Goal: Information Seeking & Learning: Learn about a topic

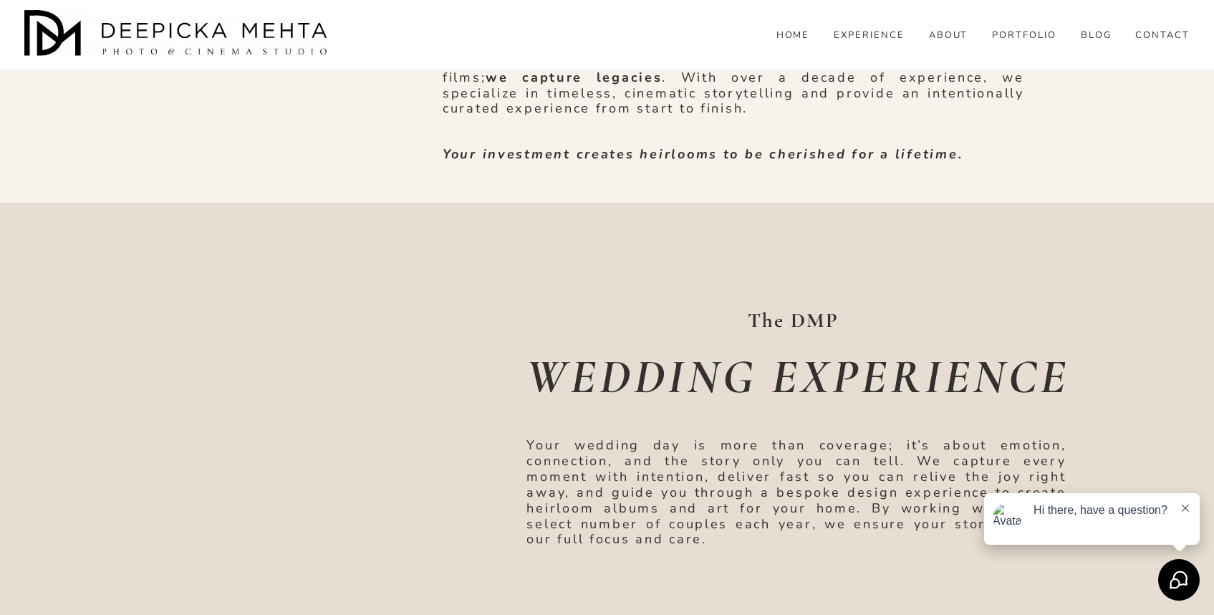
scroll to position [1186, 0]
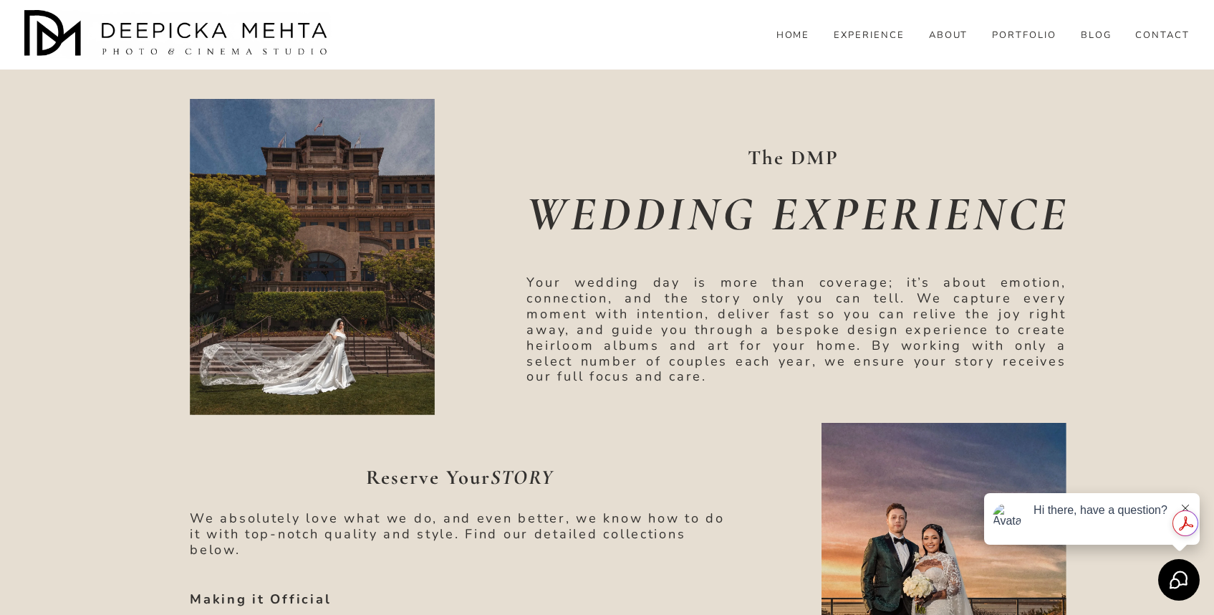
click at [1188, 504] on button at bounding box center [1185, 508] width 11 height 14
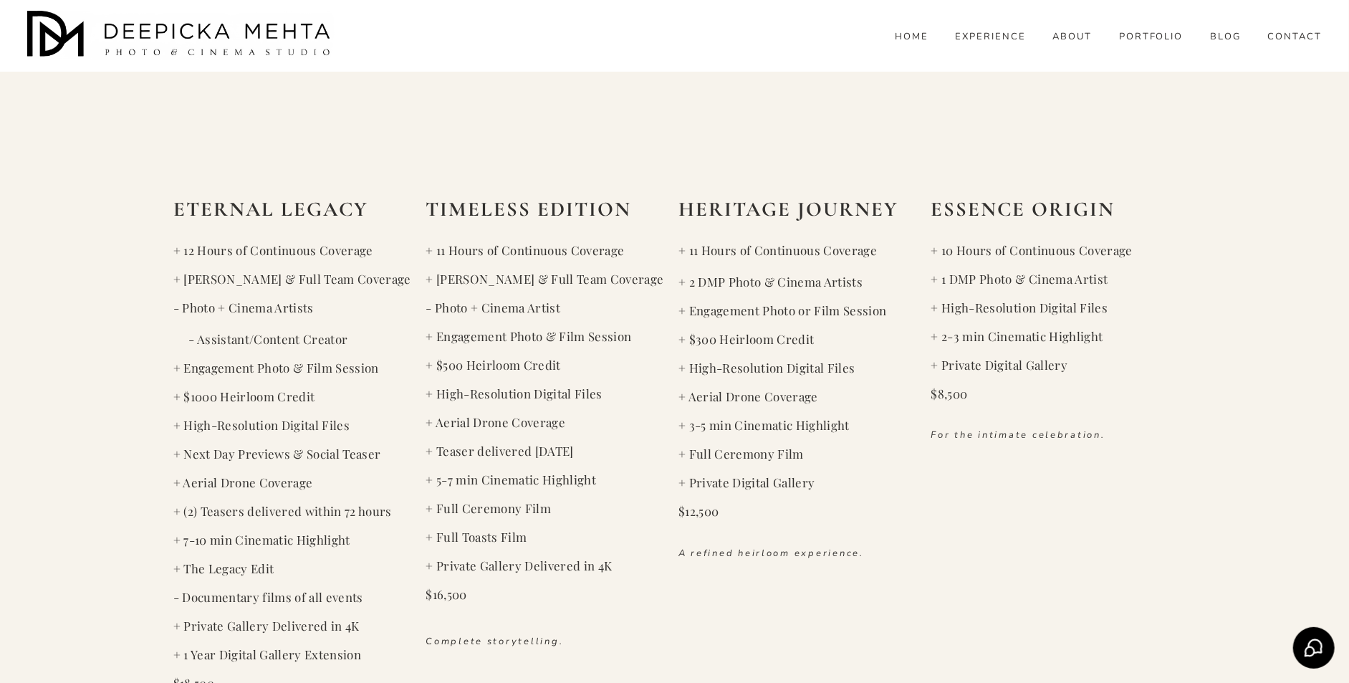
scroll to position [2088, 0]
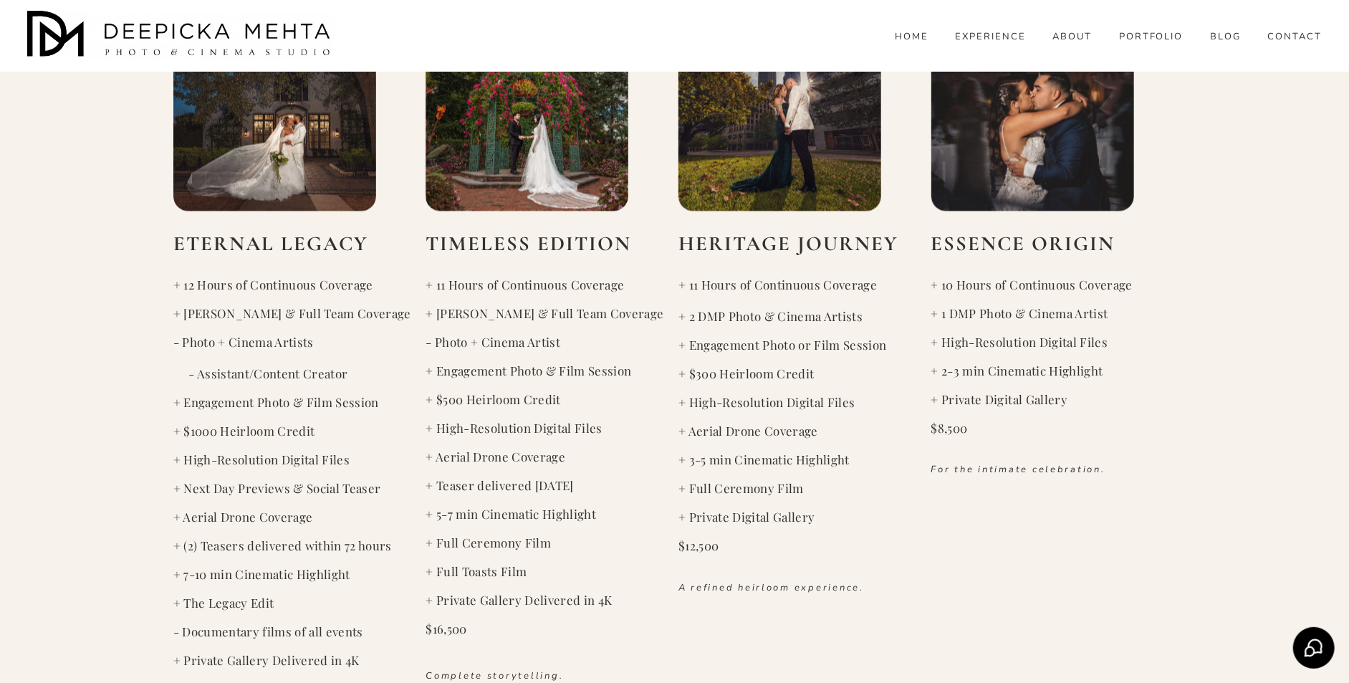
drag, startPoint x: 692, startPoint y: 317, endPoint x: 834, endPoint y: 353, distance: 146.5
click at [834, 353] on div "+ 11 Hours of Continuous Coverage + 2 DMP Photo & Cinema Artists + Engagement P…" at bounding box center [800, 415] width 245 height 277
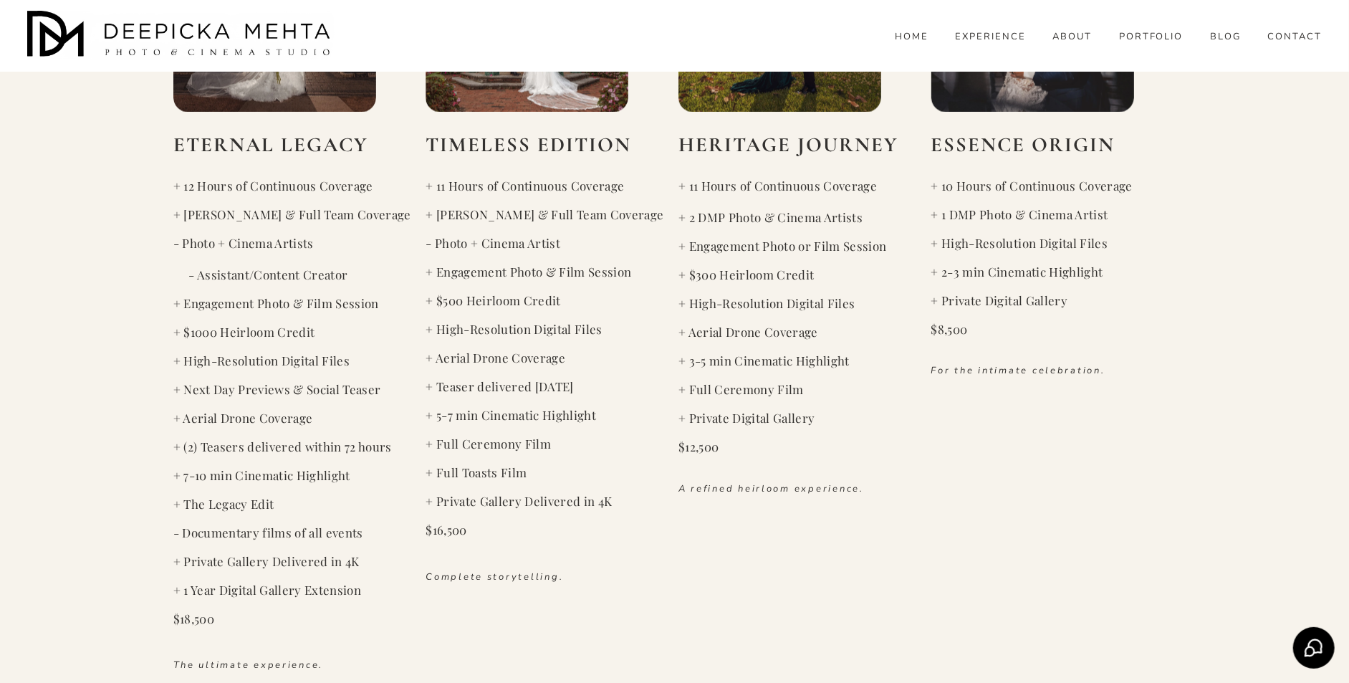
scroll to position [2204, 0]
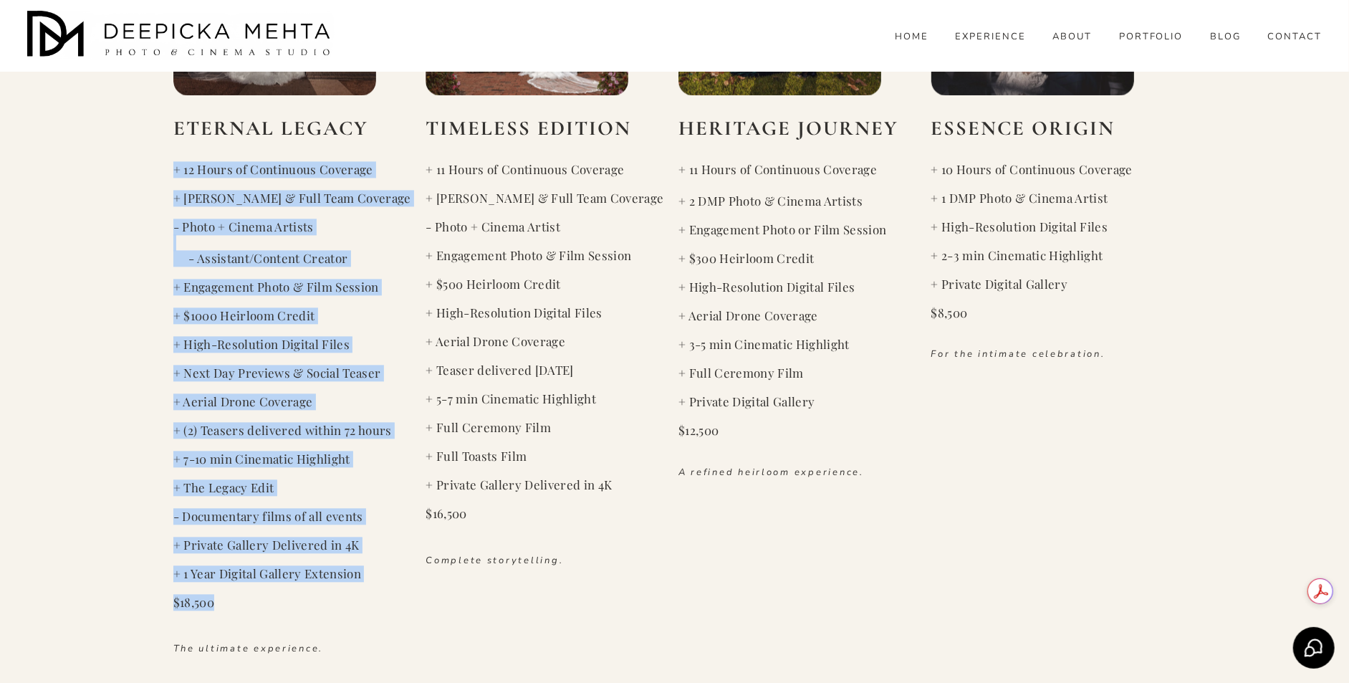
drag, startPoint x: 173, startPoint y: 168, endPoint x: 379, endPoint y: 600, distance: 478.7
click at [379, 600] on div "+ 12 Hours of Continuous Coverage + [PERSON_NAME] & Full Team Coverage - Photo …" at bounding box center [295, 386] width 245 height 448
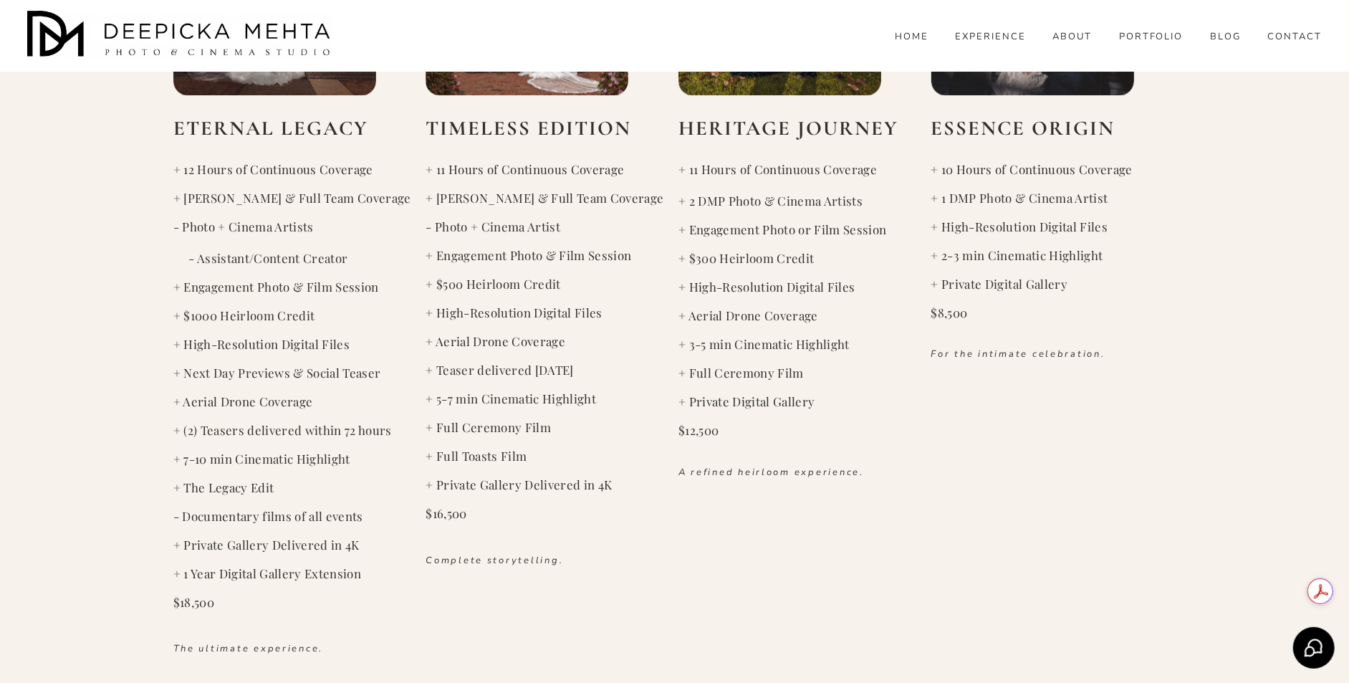
click at [931, 587] on div "PHOTO & CINEMA COLLECTIONS ETERNAL LEGACY + 12 Hours of Continuous Coverage + […" at bounding box center [674, 246] width 1349 height 817
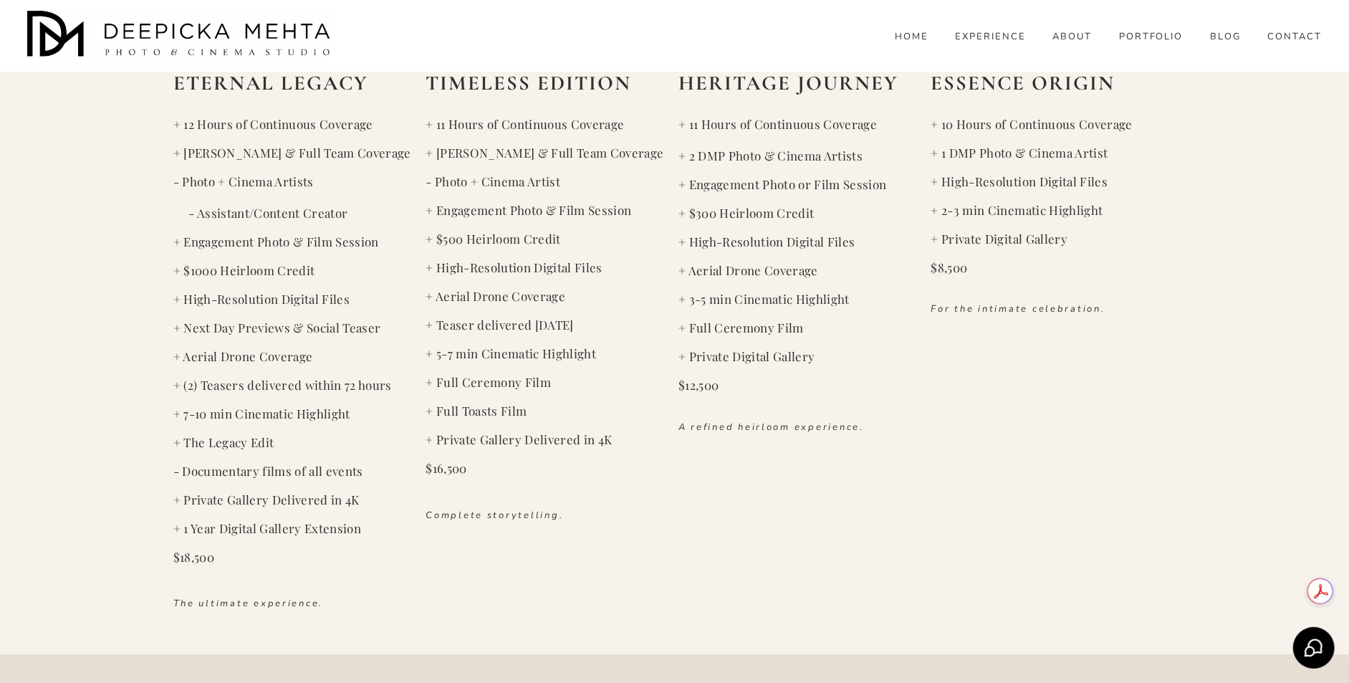
scroll to position [2254, 0]
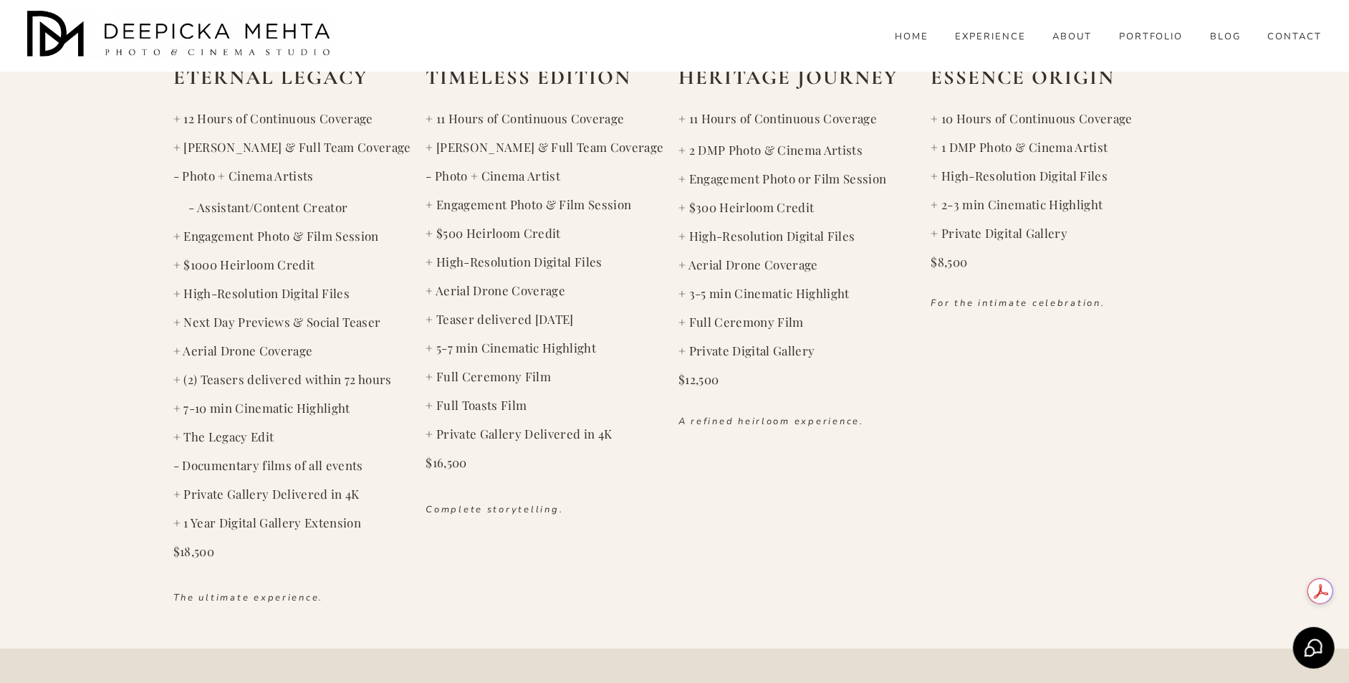
drag, startPoint x: 759, startPoint y: 378, endPoint x: 673, endPoint y: 383, distance: 85.4
click at [673, 383] on div "PHOTO & CINEMA COLLECTIONS ETERNAL LEGACY + 12 Hours of Continuous Coverage + […" at bounding box center [674, 195] width 1349 height 817
click at [720, 381] on pre "$12,500" at bounding box center [800, 380] width 245 height 16
drag, startPoint x: 729, startPoint y: 382, endPoint x: 681, endPoint y: 381, distance: 48.0
click at [681, 381] on pre "$12,500" at bounding box center [800, 380] width 245 height 16
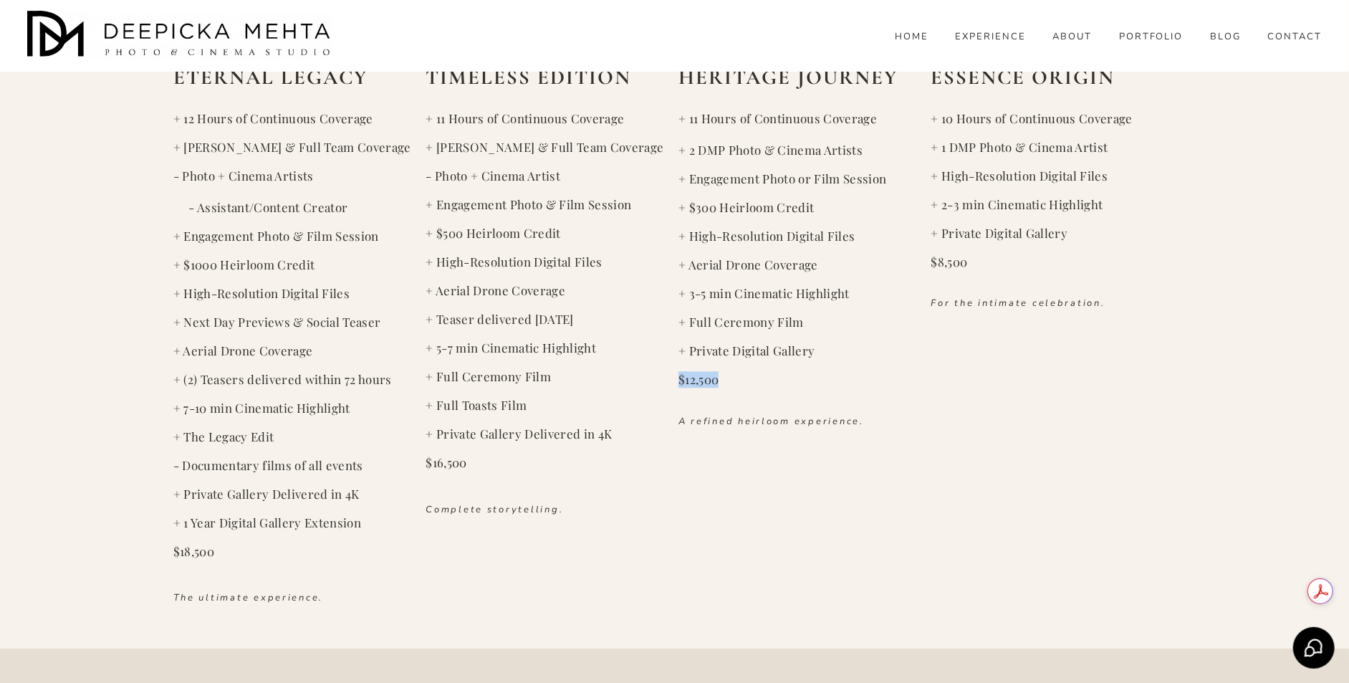
click at [724, 380] on pre "$12,500" at bounding box center [800, 380] width 245 height 16
drag, startPoint x: 724, startPoint y: 380, endPoint x: 678, endPoint y: 380, distance: 45.8
click at [678, 380] on div "PHOTO & CINEMA COLLECTIONS ETERNAL LEGACY + 12 Hours of Continuous Coverage + […" at bounding box center [674, 195] width 1349 height 817
click at [724, 375] on pre "$12,500" at bounding box center [800, 380] width 245 height 16
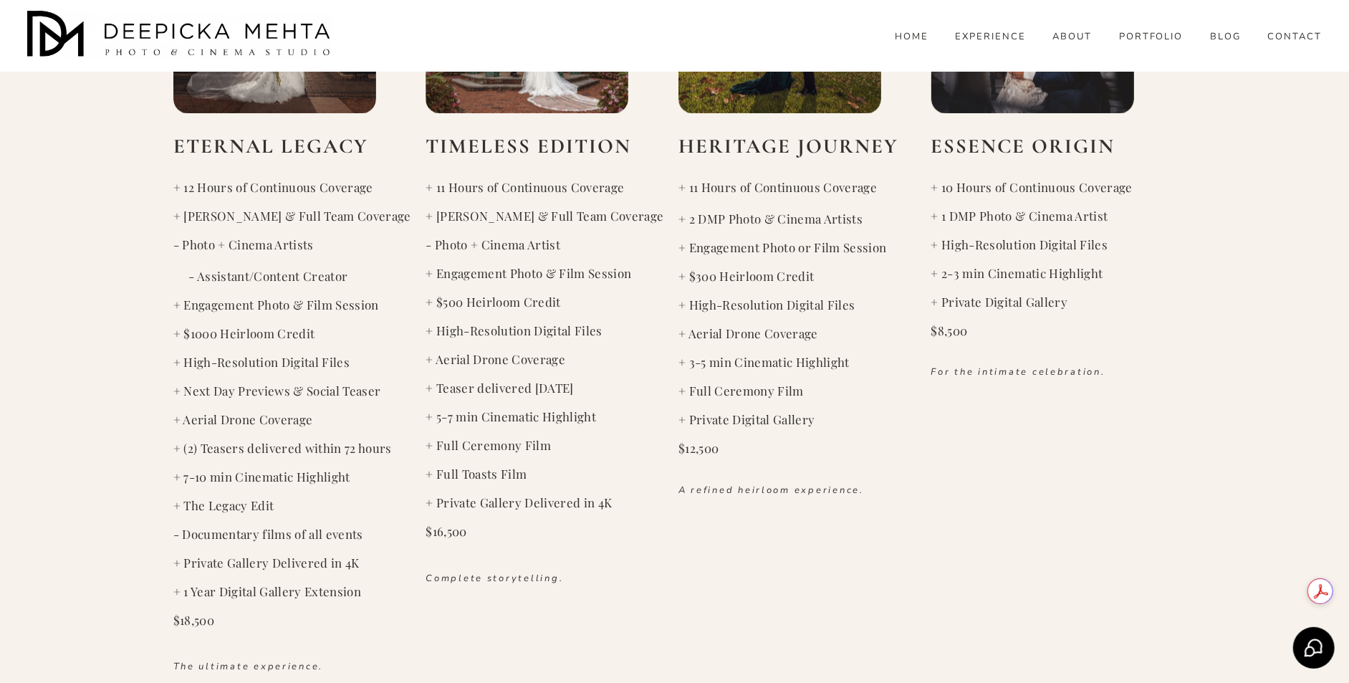
scroll to position [2208, 0]
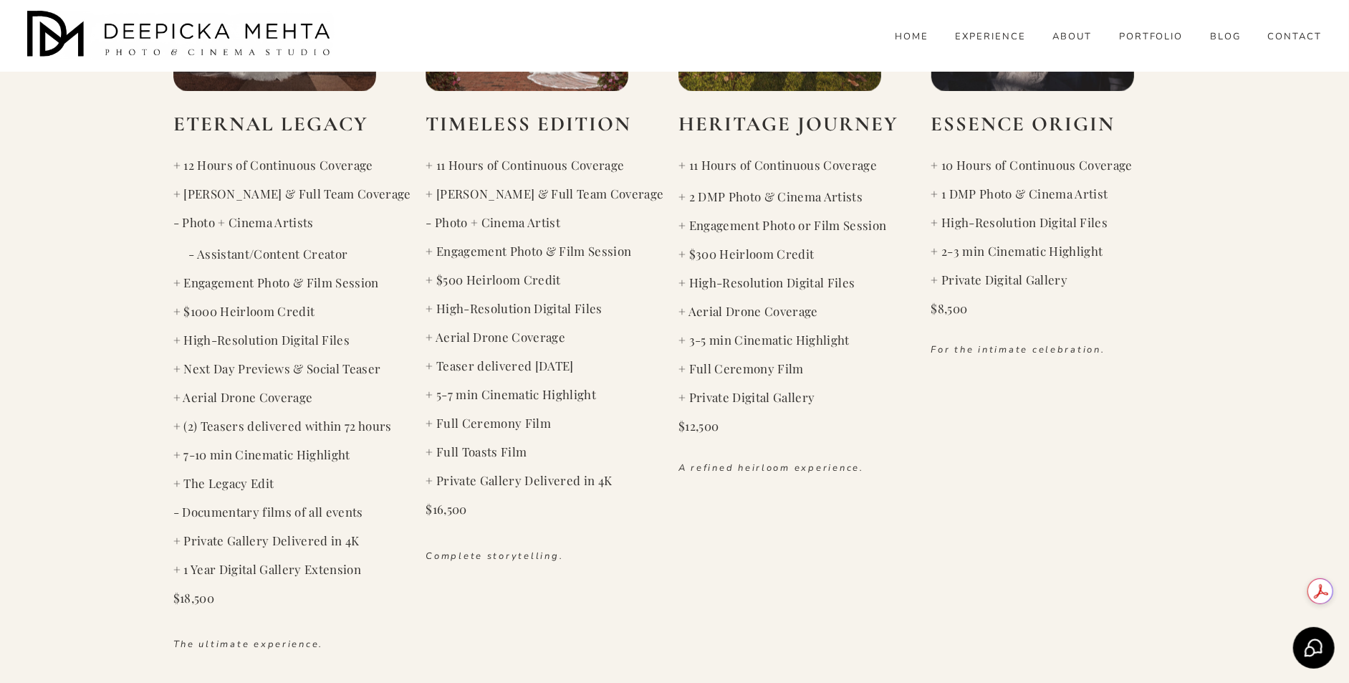
drag, startPoint x: 806, startPoint y: 371, endPoint x: 688, endPoint y: 372, distance: 117.5
click at [688, 372] on code "+ Full Ceremony Film" at bounding box center [740, 368] width 125 height 16
drag, startPoint x: 683, startPoint y: 339, endPoint x: 860, endPoint y: 343, distance: 177.0
click at [850, 343] on code "+ 3-5 min Cinematic Highlight" at bounding box center [763, 340] width 171 height 16
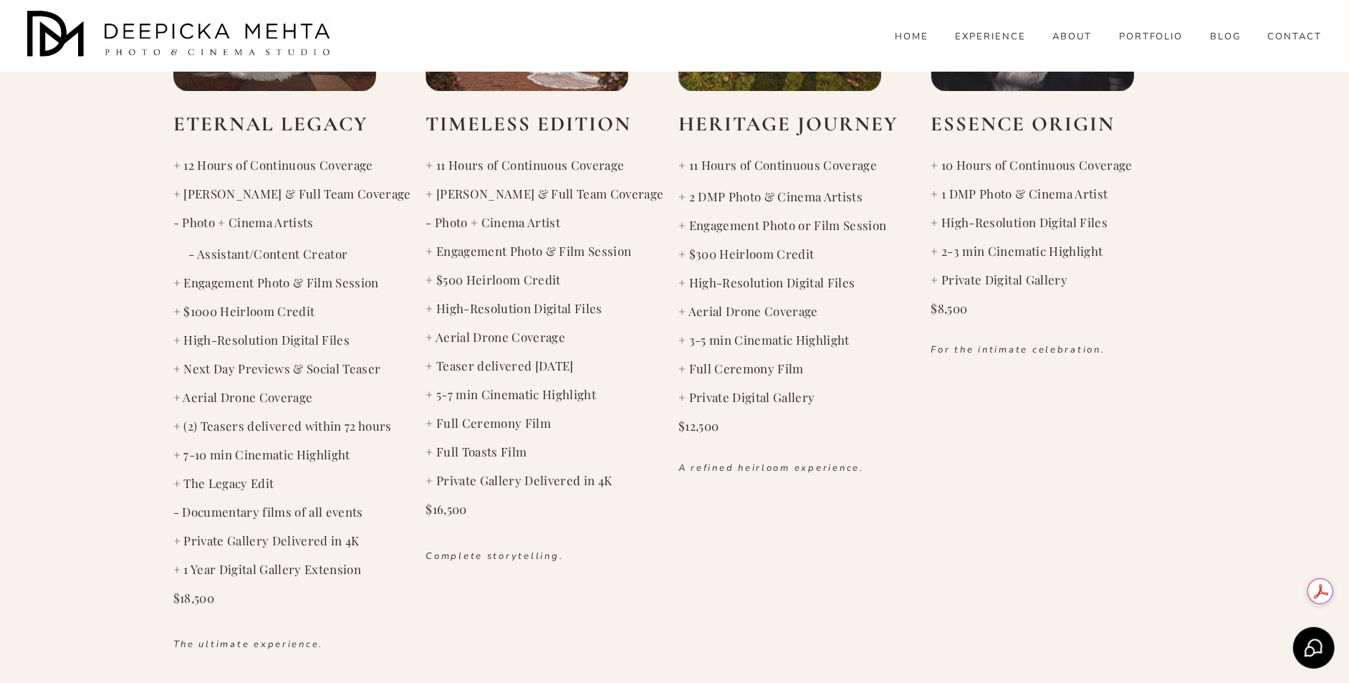
click at [944, 167] on code "+ 10 Hours of Continuous Coverage" at bounding box center [1031, 165] width 201 height 16
drag, startPoint x: 942, startPoint y: 165, endPoint x: 1130, endPoint y: 165, distance: 187.7
click at [1130, 165] on code "+ 10 Hours of Continuous Coverage" at bounding box center [1031, 165] width 201 height 16
click at [1131, 165] on pre "+ 10 Hours of Continuous Coverage" at bounding box center [1053, 166] width 245 height 16
click at [1027, 163] on code "+ 10 Hours of Continuous Coverage" at bounding box center [1031, 165] width 201 height 16
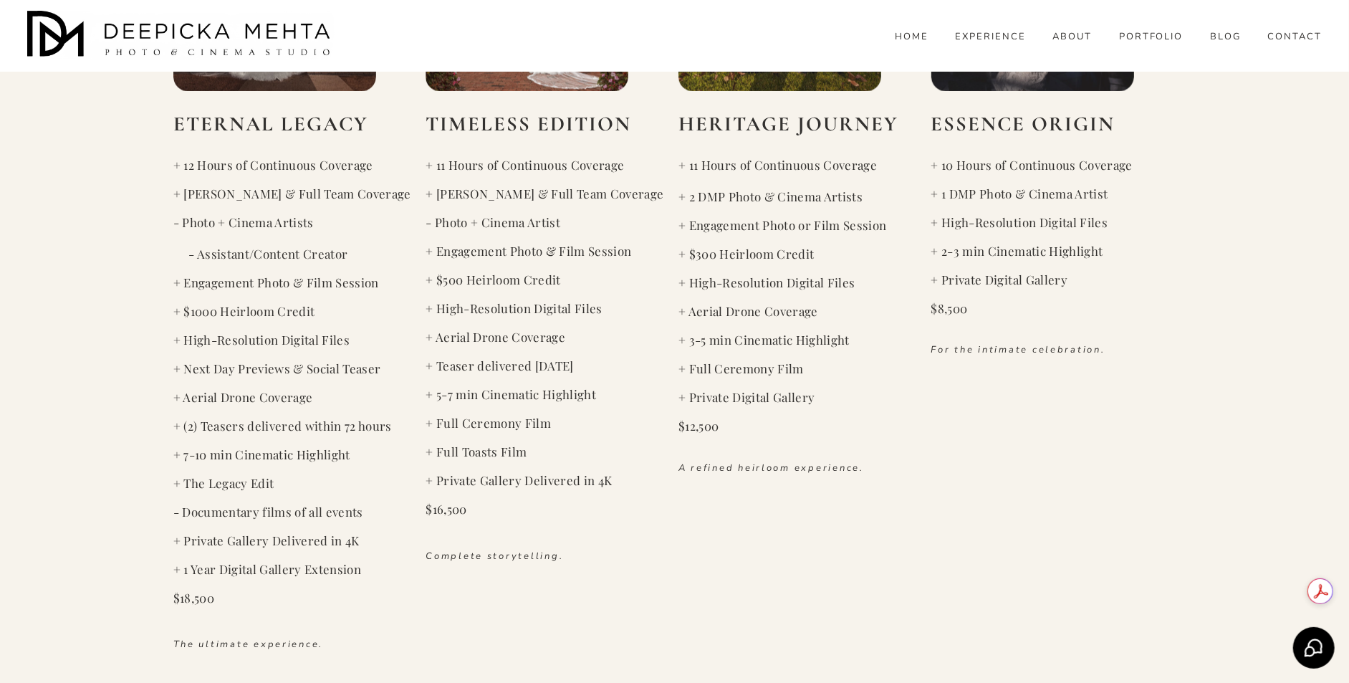
click at [1023, 163] on code "+ 10 Hours of Continuous Coverage" at bounding box center [1031, 165] width 201 height 16
drag, startPoint x: 1004, startPoint y: 165, endPoint x: 1166, endPoint y: 168, distance: 161.9
click at [1166, 168] on pre "+ 10 Hours of Continuous Coverage" at bounding box center [1053, 166] width 245 height 16
drag, startPoint x: 1140, startPoint y: 166, endPoint x: 997, endPoint y: 159, distance: 142.7
click at [997, 159] on pre "+ 10 Hours of Continuous Coverage" at bounding box center [1053, 166] width 245 height 16
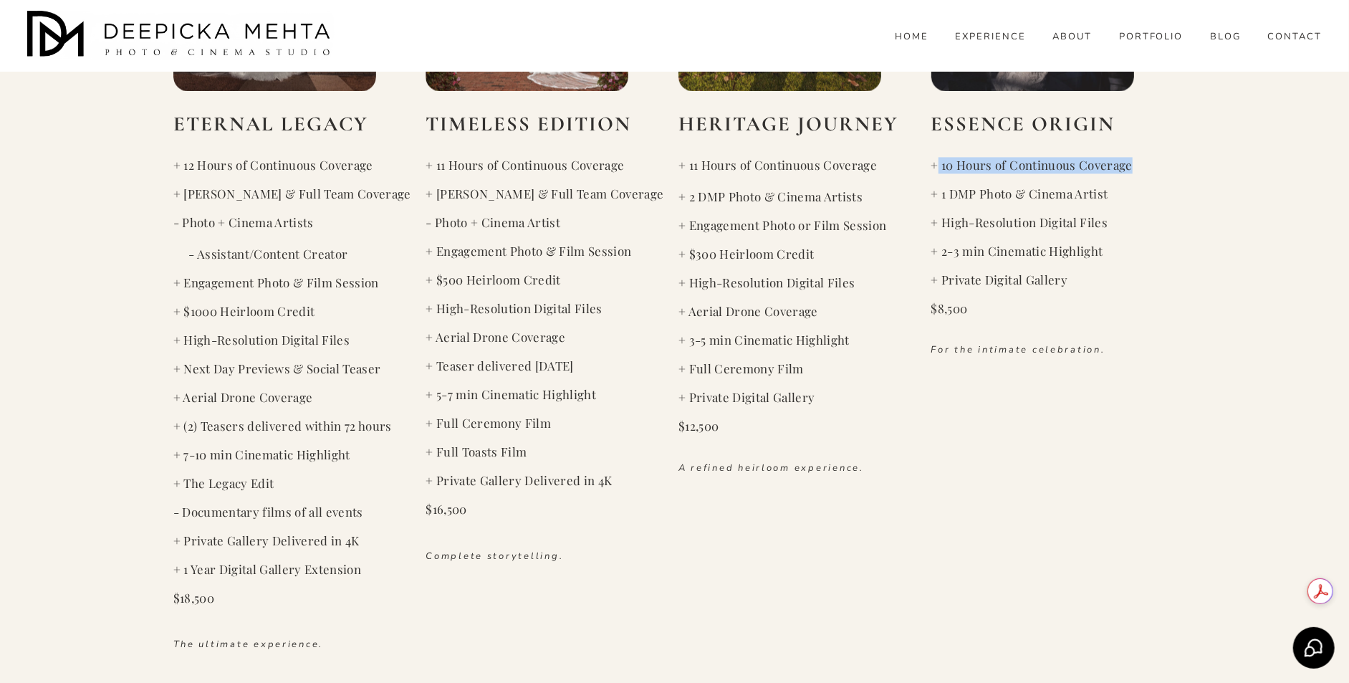
drag, startPoint x: 939, startPoint y: 168, endPoint x: 1143, endPoint y: 165, distance: 203.5
click at [1143, 165] on pre "+ 10 Hours of Continuous Coverage" at bounding box center [1053, 166] width 245 height 16
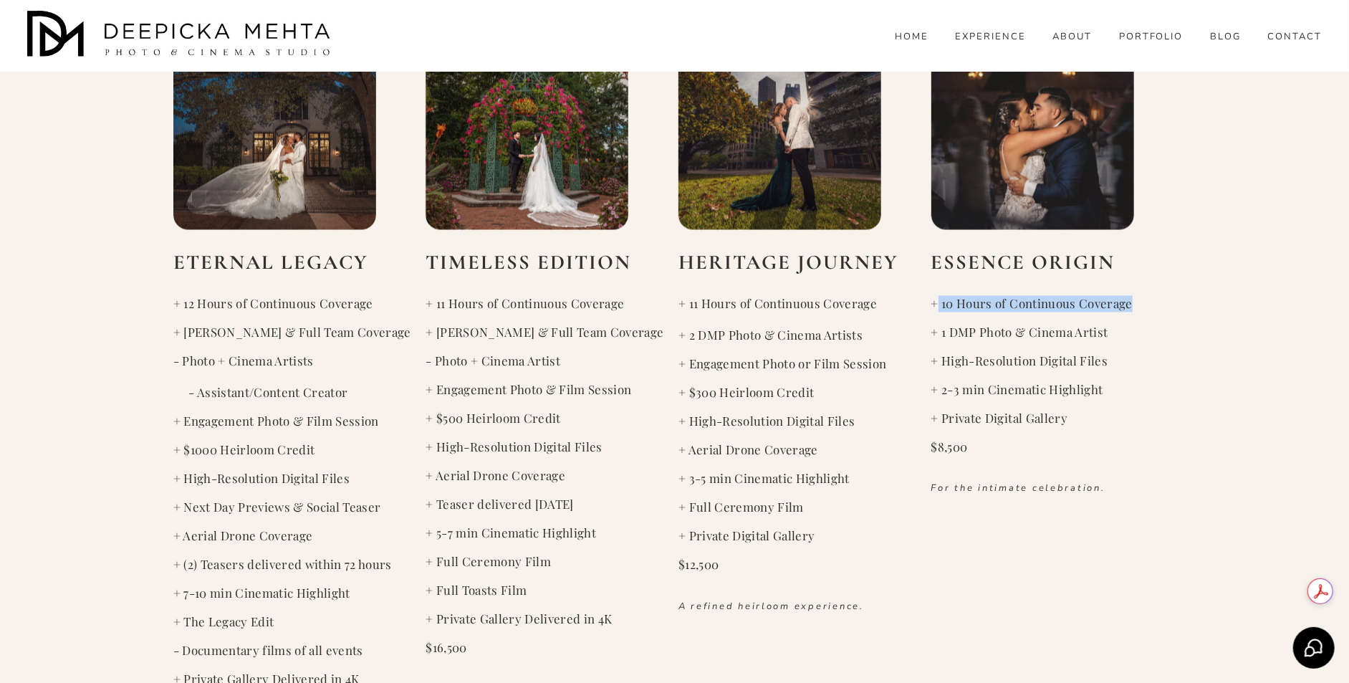
scroll to position [2072, 0]
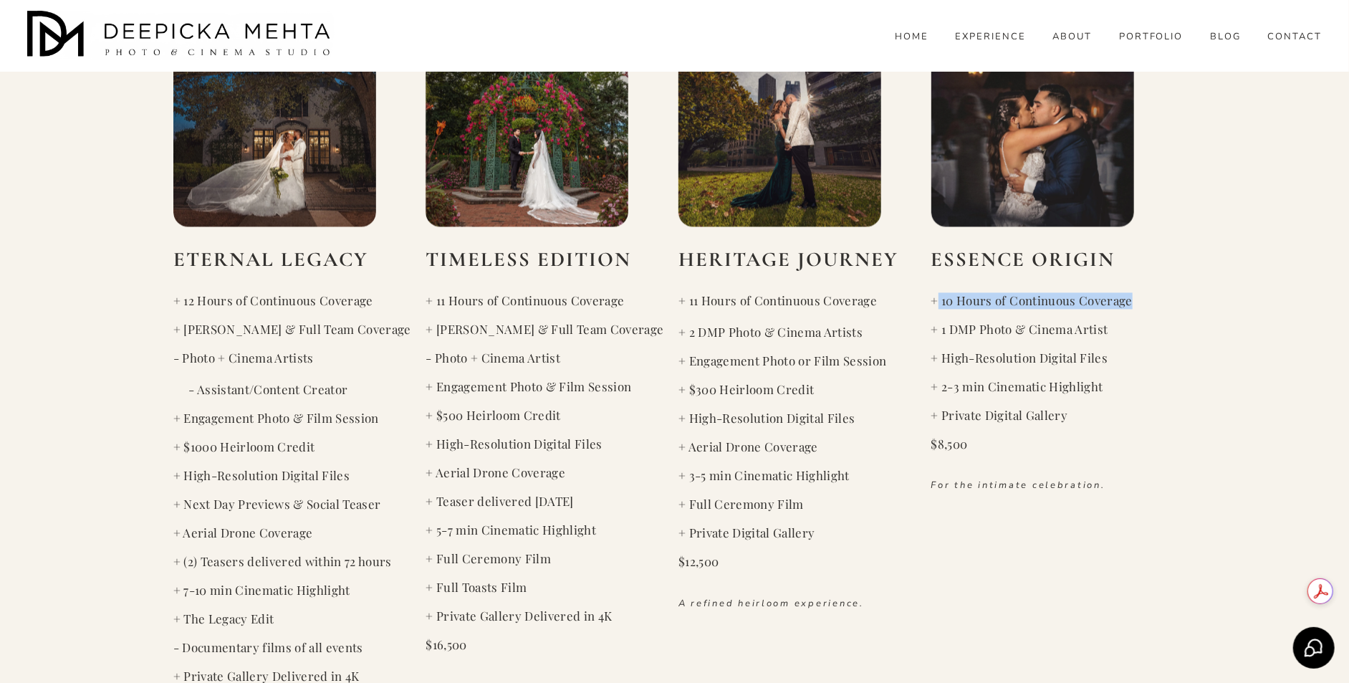
drag, startPoint x: 981, startPoint y: 447, endPoint x: 919, endPoint y: 447, distance: 62.3
click at [919, 447] on div "PHOTO & CINEMA COLLECTIONS ETERNAL LEGACY + 12 Hours of Continuous Coverage + […" at bounding box center [674, 377] width 1349 height 817
click at [984, 443] on pre "$8,500" at bounding box center [1053, 444] width 245 height 16
drag, startPoint x: 984, startPoint y: 443, endPoint x: 933, endPoint y: 443, distance: 51.6
click at [933, 443] on pre "$8,500" at bounding box center [1053, 444] width 245 height 16
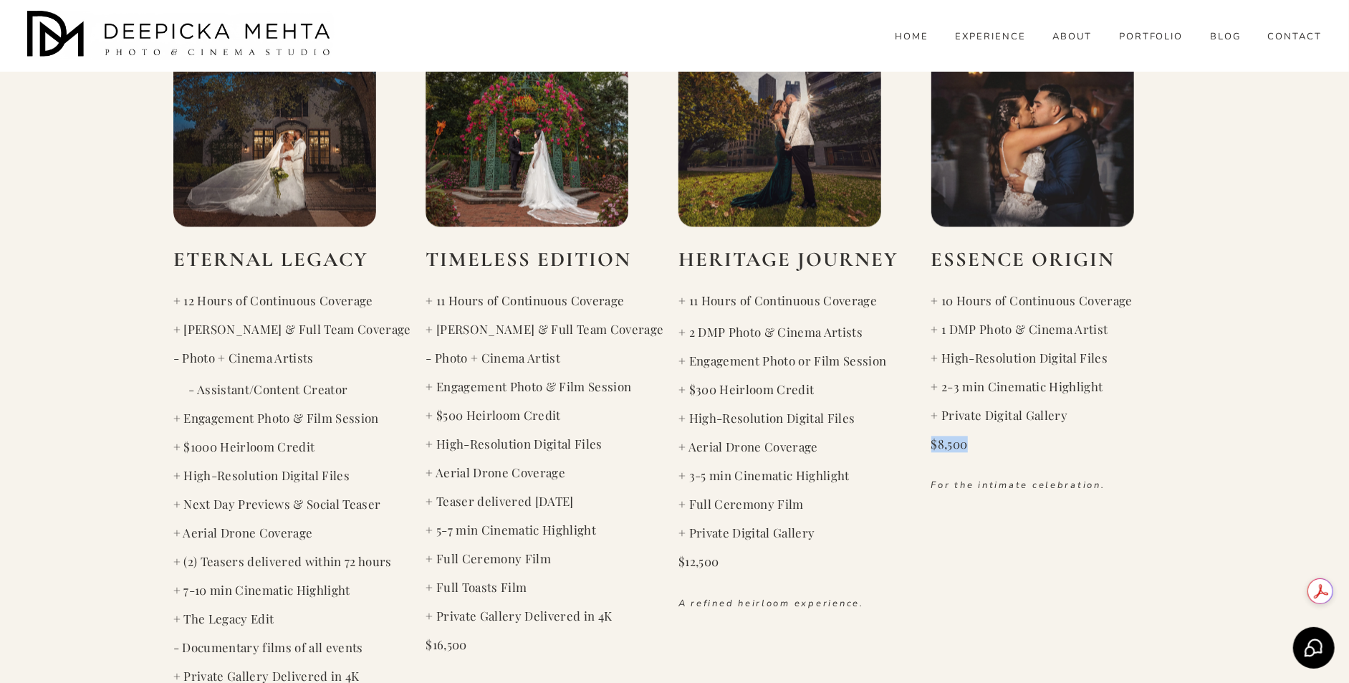
click at [980, 447] on pre "$8,500" at bounding box center [1053, 444] width 245 height 16
drag, startPoint x: 980, startPoint y: 445, endPoint x: 931, endPoint y: 445, distance: 49.4
click at [931, 445] on pre "$8,500" at bounding box center [1053, 444] width 245 height 16
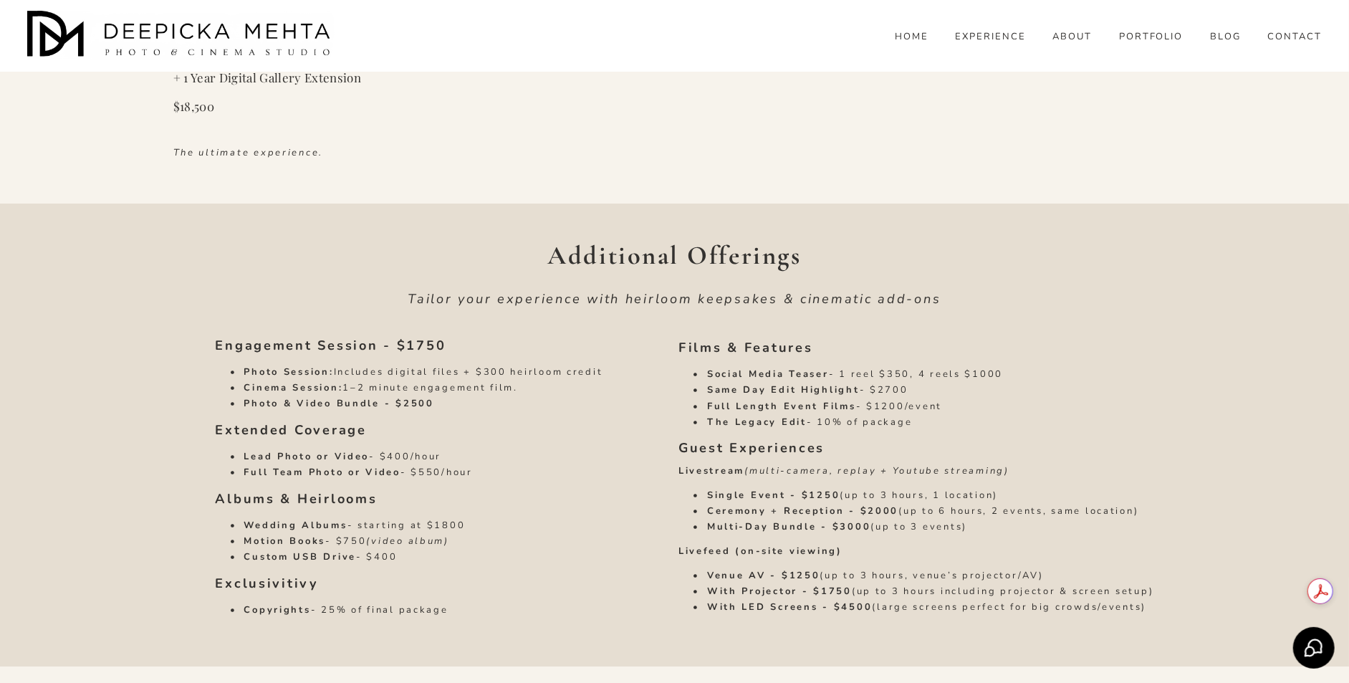
scroll to position [2842, 0]
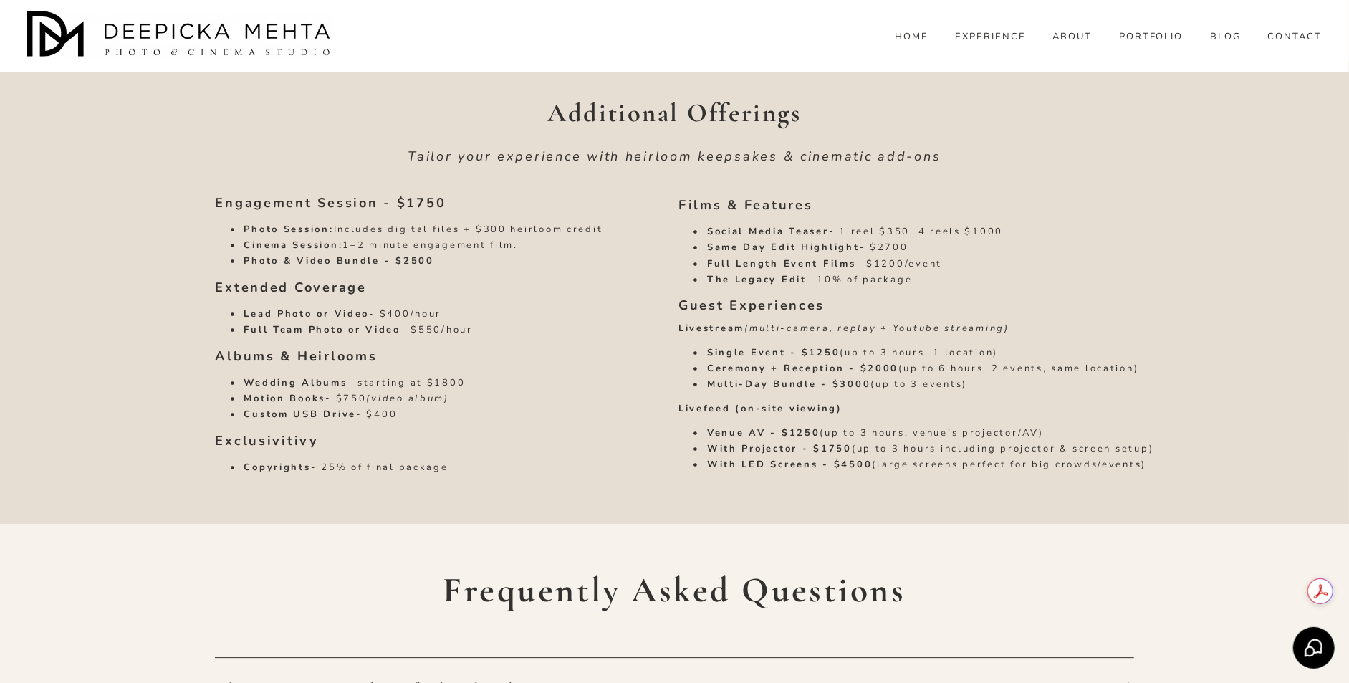
drag, startPoint x: 405, startPoint y: 413, endPoint x: 218, endPoint y: 385, distance: 189.0
click at [218, 385] on ul "Wedding Albums - starting at $1800 Motion Books - $750 (video album) Custom USB…" at bounding box center [421, 399] width 413 height 43
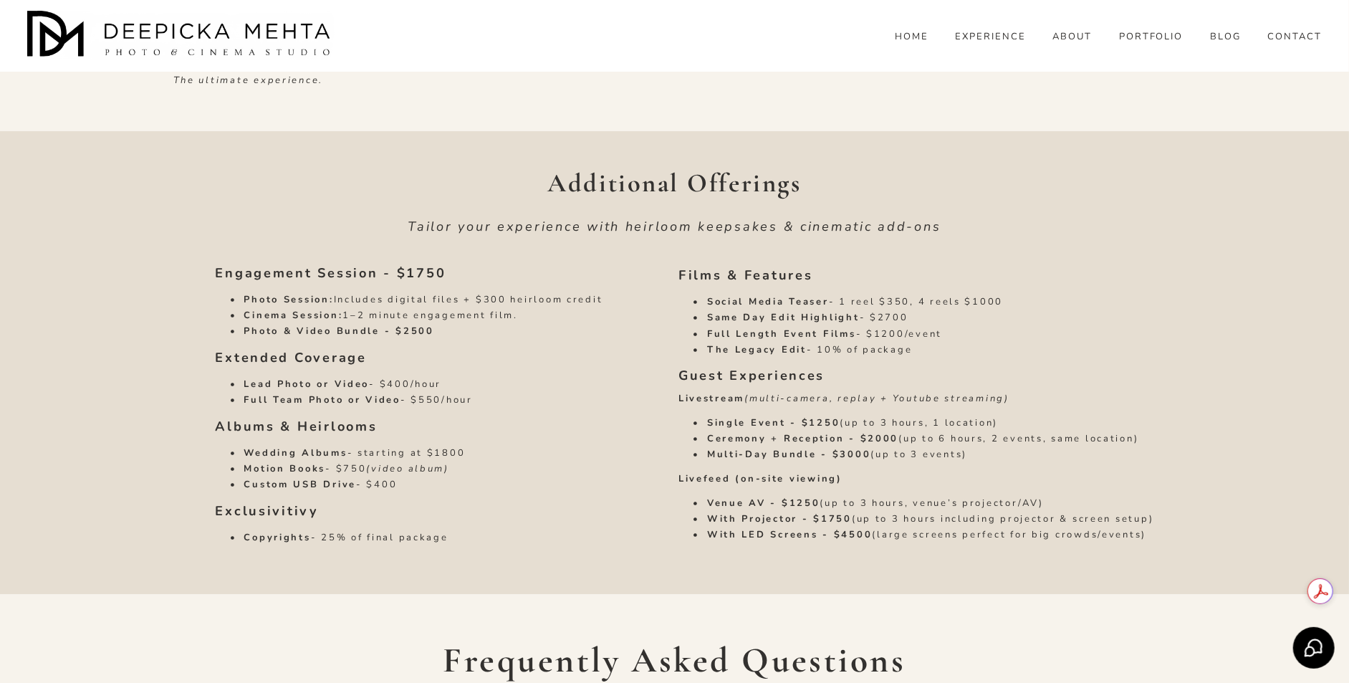
scroll to position [2770, 0]
drag, startPoint x: 455, startPoint y: 543, endPoint x: 243, endPoint y: 541, distance: 212.1
click at [244, 541] on p "Copyrights - 25% of final package" at bounding box center [436, 539] width 385 height 11
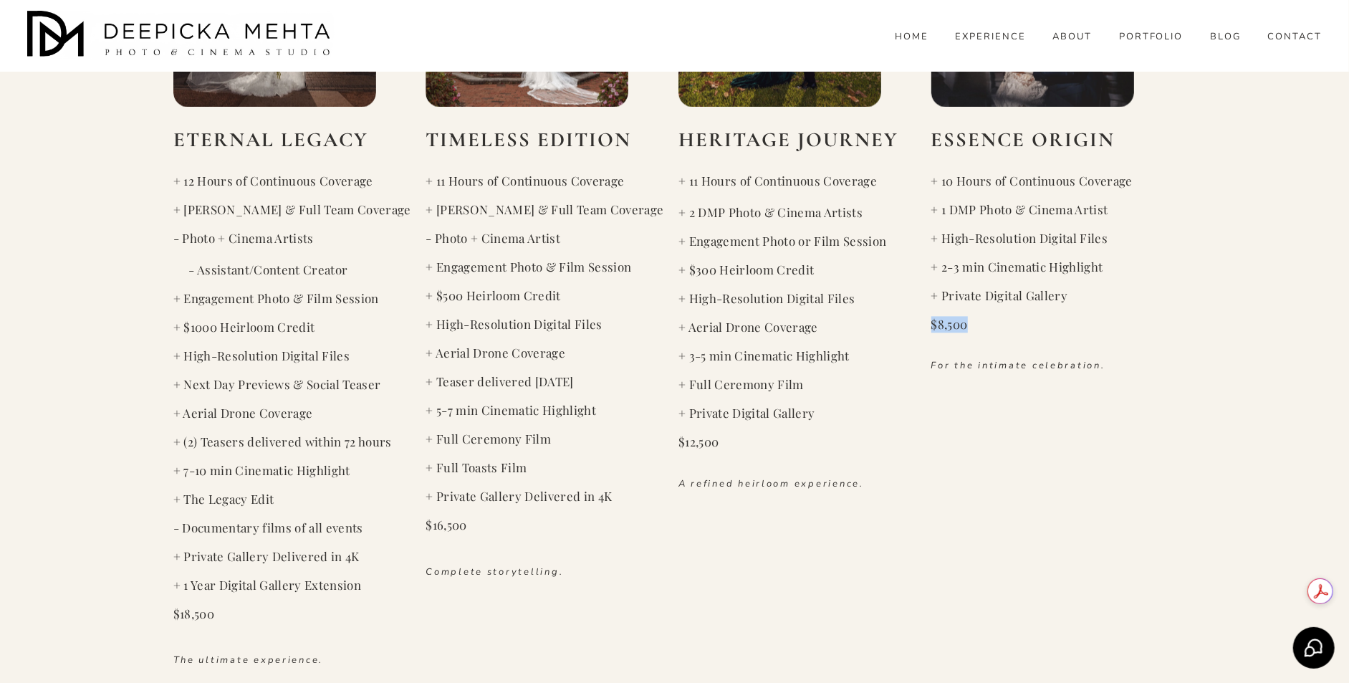
scroll to position [2183, 0]
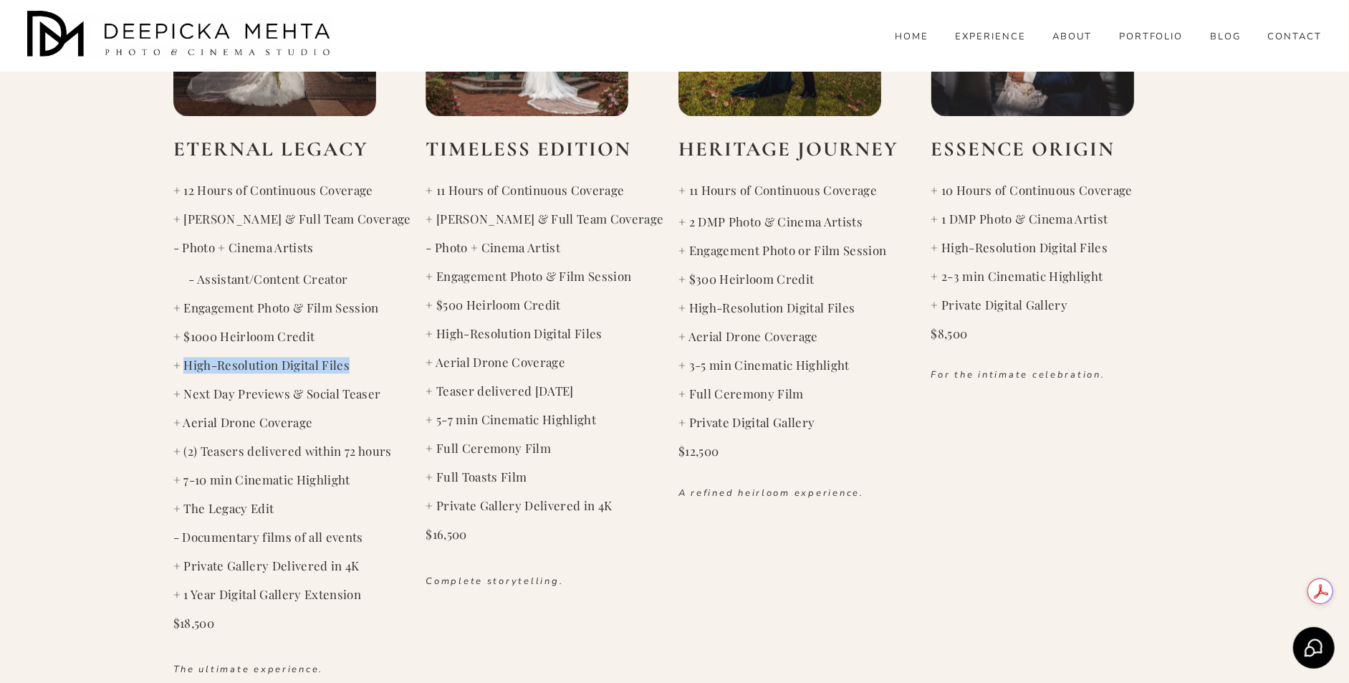
drag, startPoint x: 184, startPoint y: 363, endPoint x: 352, endPoint y: 362, distance: 167.6
click at [352, 362] on pre "+ High-Resolution Digital Files" at bounding box center [295, 365] width 245 height 16
drag, startPoint x: 186, startPoint y: 565, endPoint x: 357, endPoint y: 567, distance: 171.9
click at [357, 567] on code "+ Private Gallery Delivered in 4K" at bounding box center [266, 565] width 186 height 16
drag, startPoint x: 438, startPoint y: 504, endPoint x: 612, endPoint y: 505, distance: 174.8
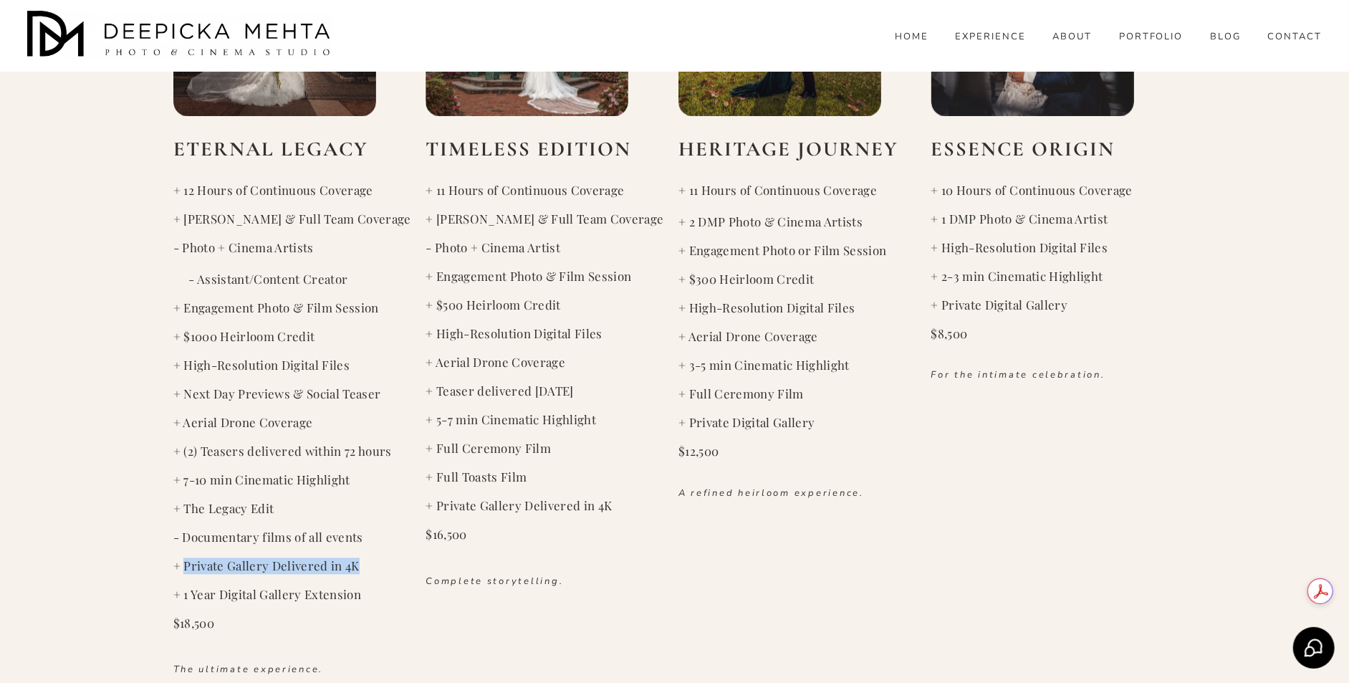
click at [612, 505] on code "+ Private Gallery Delivered in 4K" at bounding box center [519, 505] width 186 height 16
drag, startPoint x: 187, startPoint y: 567, endPoint x: 355, endPoint y: 561, distance: 167.7
click at [355, 561] on code "+ Private Gallery Delivered in 4K" at bounding box center [266, 565] width 186 height 16
copy code "Private Gallery Delivered in 4K"
